Goal: Find specific page/section: Find specific page/section

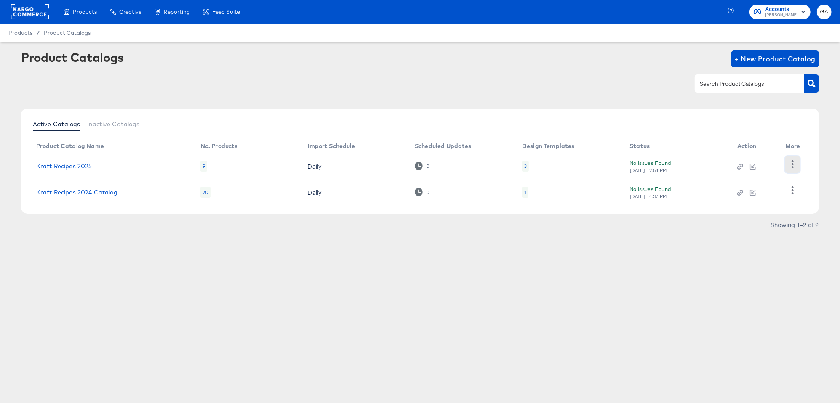
click at [790, 160] on button "button" at bounding box center [792, 164] width 15 height 17
click at [780, 163] on div "HUD Checks (Internal)" at bounding box center [758, 163] width 84 height 13
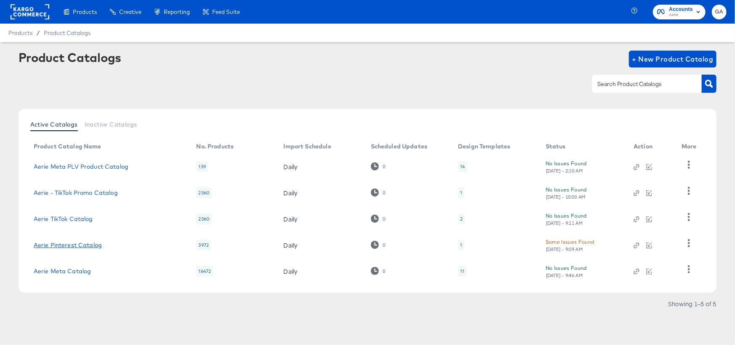
click at [70, 243] on link "Aerie Pinterest Catalog" at bounding box center [68, 244] width 68 height 7
click at [692, 243] on icon "button" at bounding box center [689, 243] width 8 height 8
click at [668, 200] on div "HUD Checks (Internal)" at bounding box center [654, 200] width 84 height 13
click at [484, 233] on td "1" at bounding box center [496, 245] width 88 height 26
click at [689, 214] on icon "button" at bounding box center [689, 217] width 8 height 8
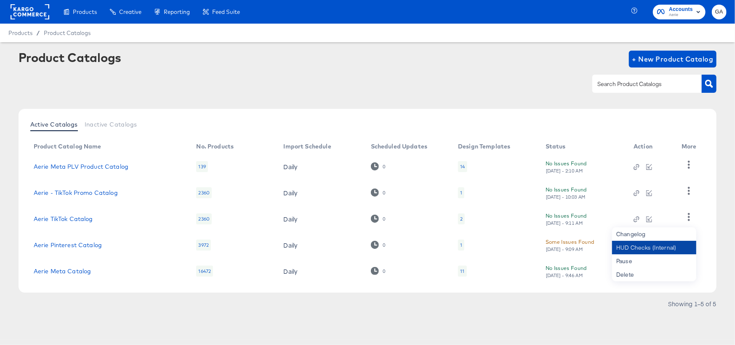
click at [660, 244] on div "HUD Checks (Internal)" at bounding box center [654, 246] width 84 height 13
click at [687, 188] on icon "button" at bounding box center [689, 191] width 8 height 8
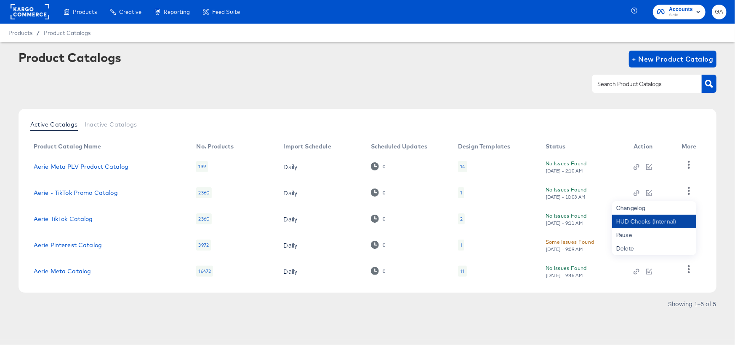
click at [659, 217] on div "HUD Checks (Internal)" at bounding box center [654, 220] width 84 height 13
click at [67, 165] on link "Aerie Meta PLV Product Catalog" at bounding box center [81, 166] width 95 height 7
click at [689, 164] on icon "button" at bounding box center [689, 164] width 2 height 8
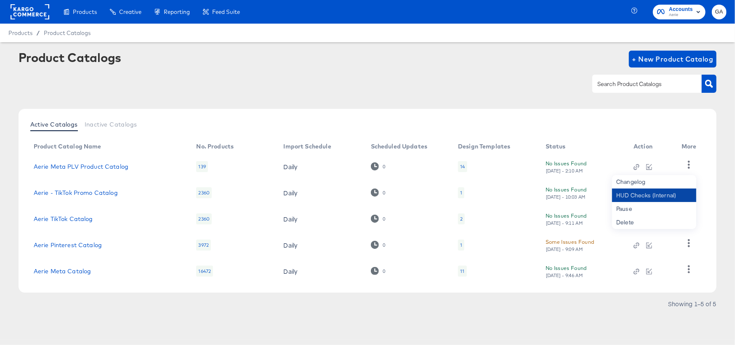
click at [650, 192] on div "HUD Checks (Internal)" at bounding box center [654, 194] width 84 height 13
